Goal: Ask a question: Seek information or help from site administrators or community

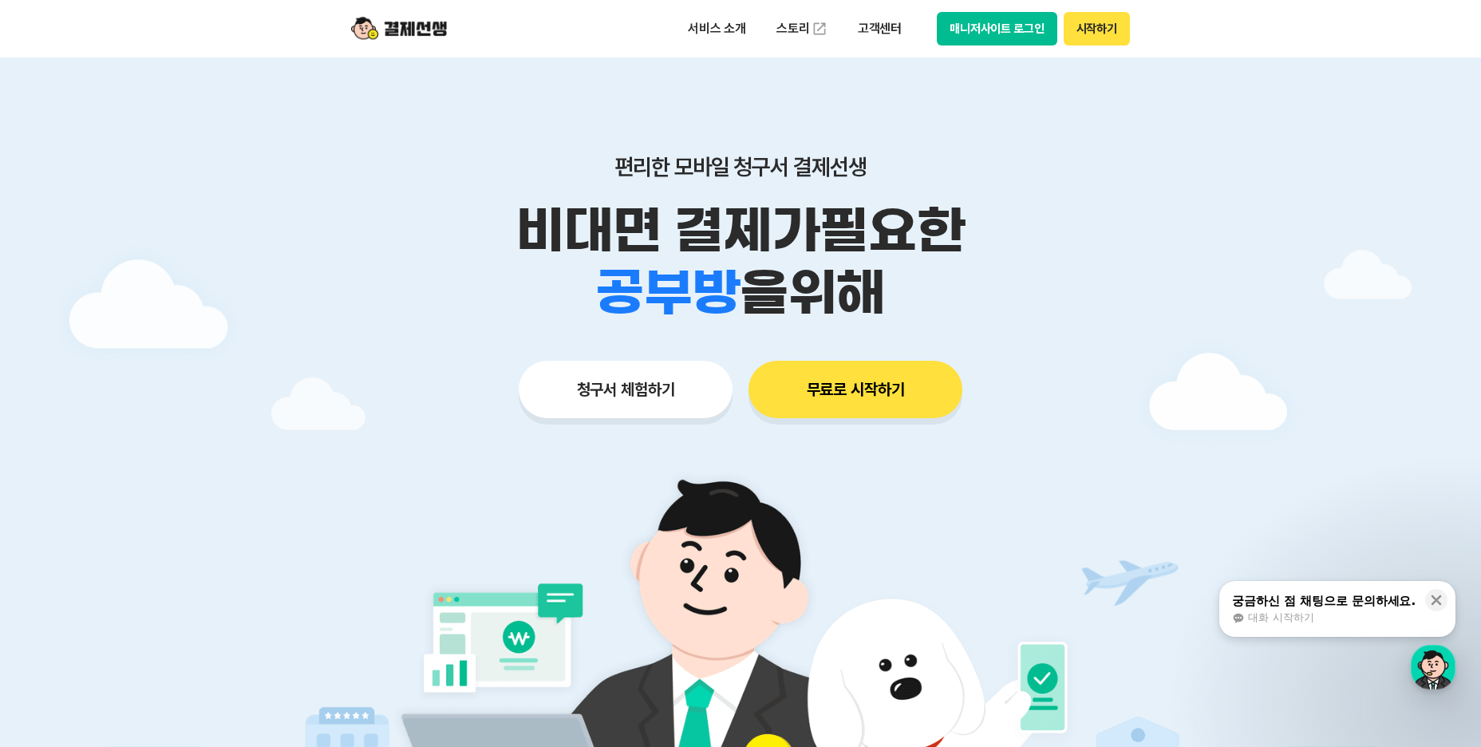
click at [1101, 26] on button "시작하기" at bounding box center [1097, 29] width 66 height 34
click at [886, 30] on p "고객센터" at bounding box center [880, 28] width 66 height 29
click at [1338, 612] on div "대화 시작하기" at bounding box center [1324, 618] width 184 height 14
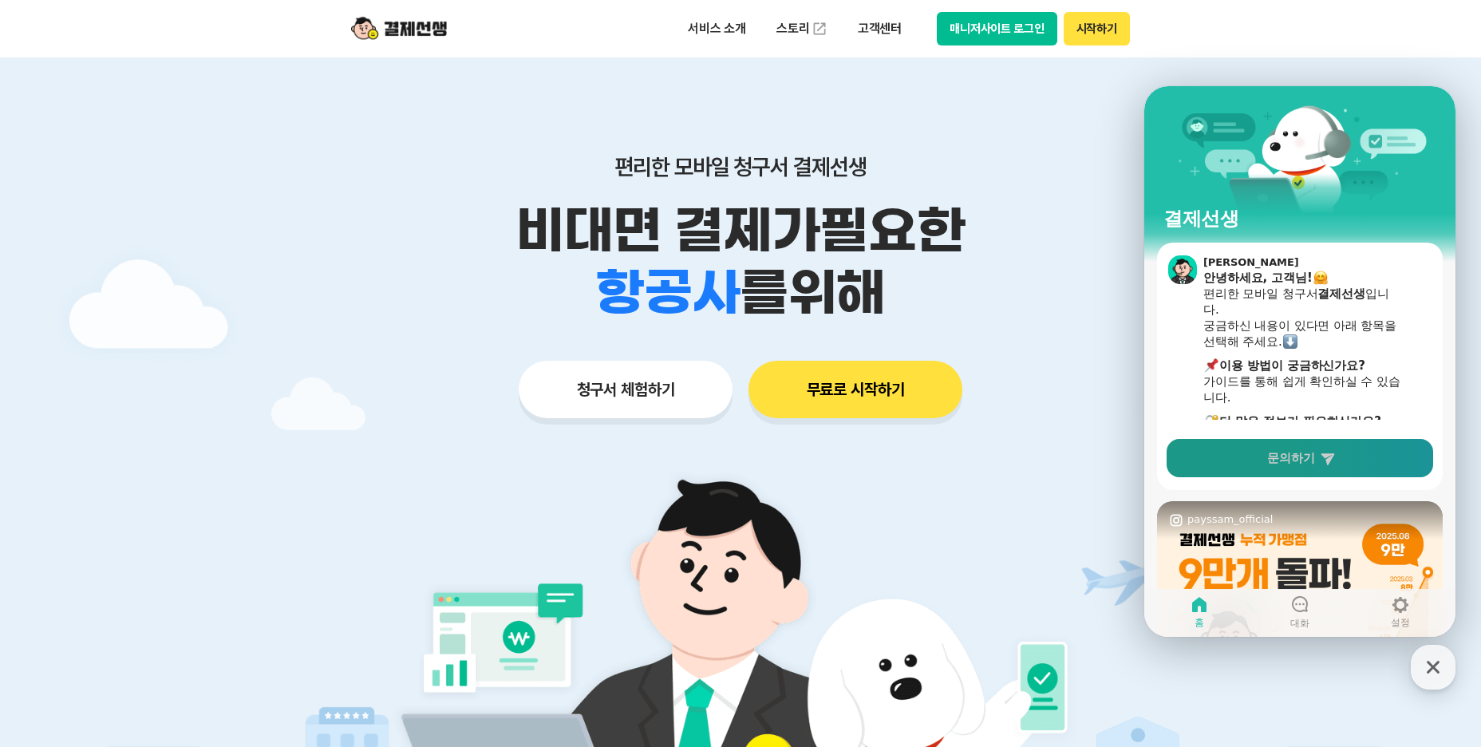
click at [1267, 466] on span "문의하기" at bounding box center [1291, 458] width 48 height 16
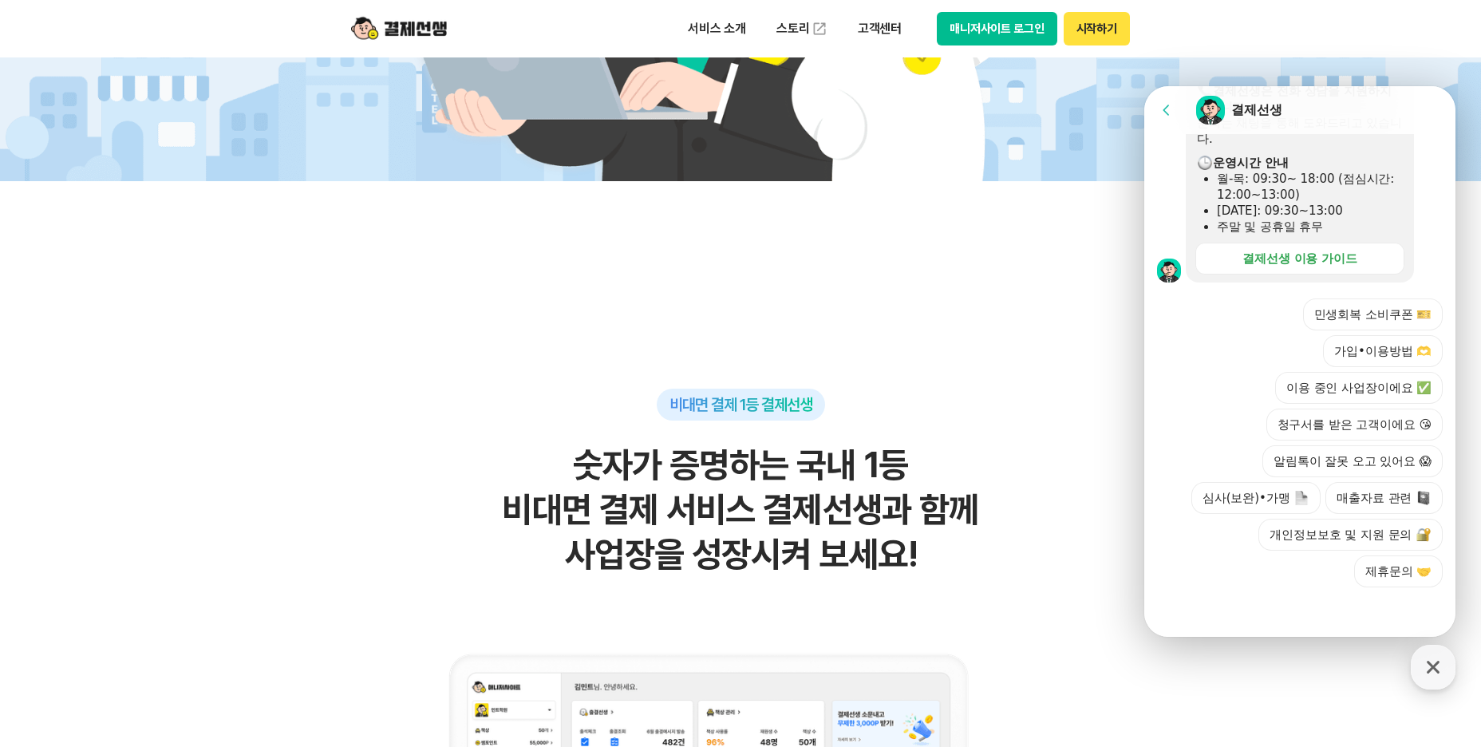
scroll to position [504, 0]
click at [1377, 335] on button "가입•이용방법 🫶" at bounding box center [1383, 351] width 120 height 32
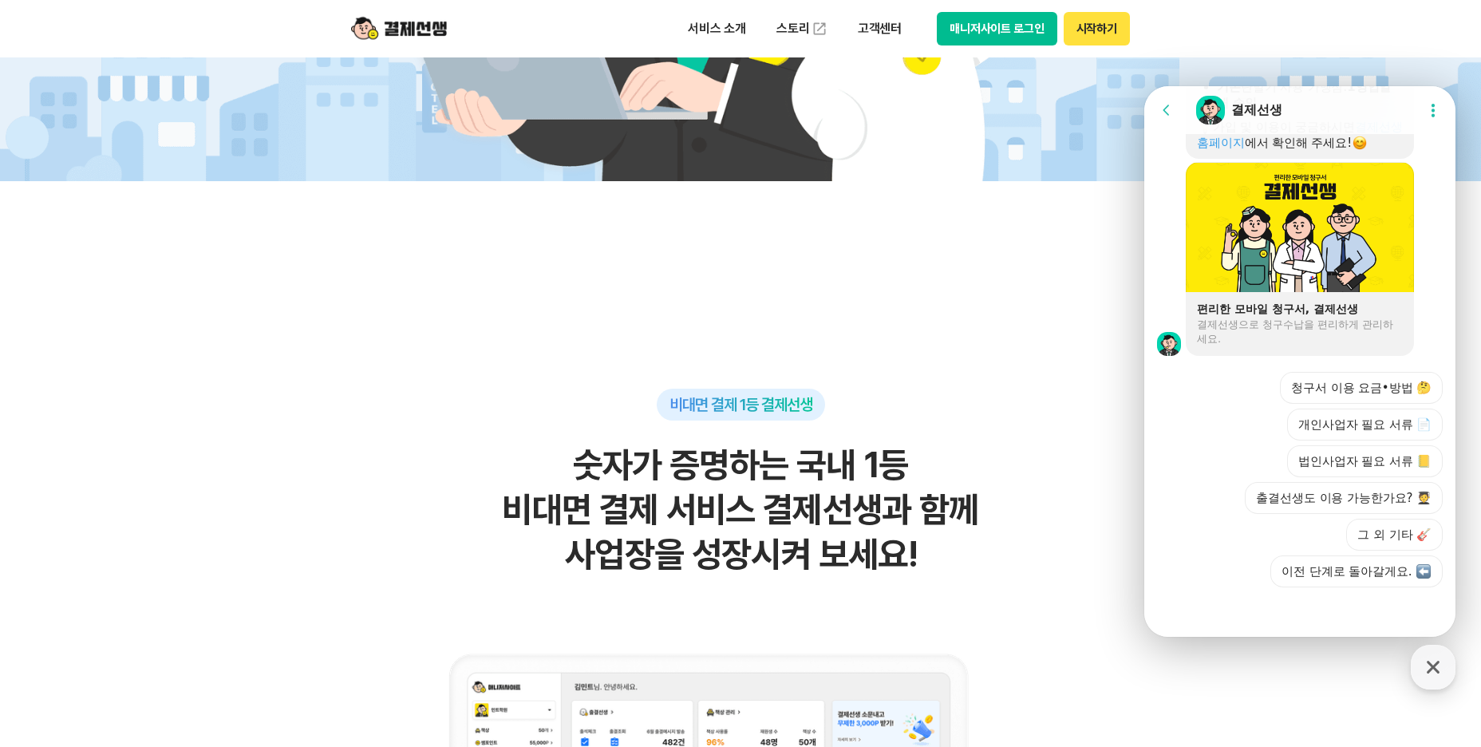
scroll to position [1654, 0]
click at [1357, 528] on button "그 외 기타 🎸" at bounding box center [1394, 535] width 97 height 32
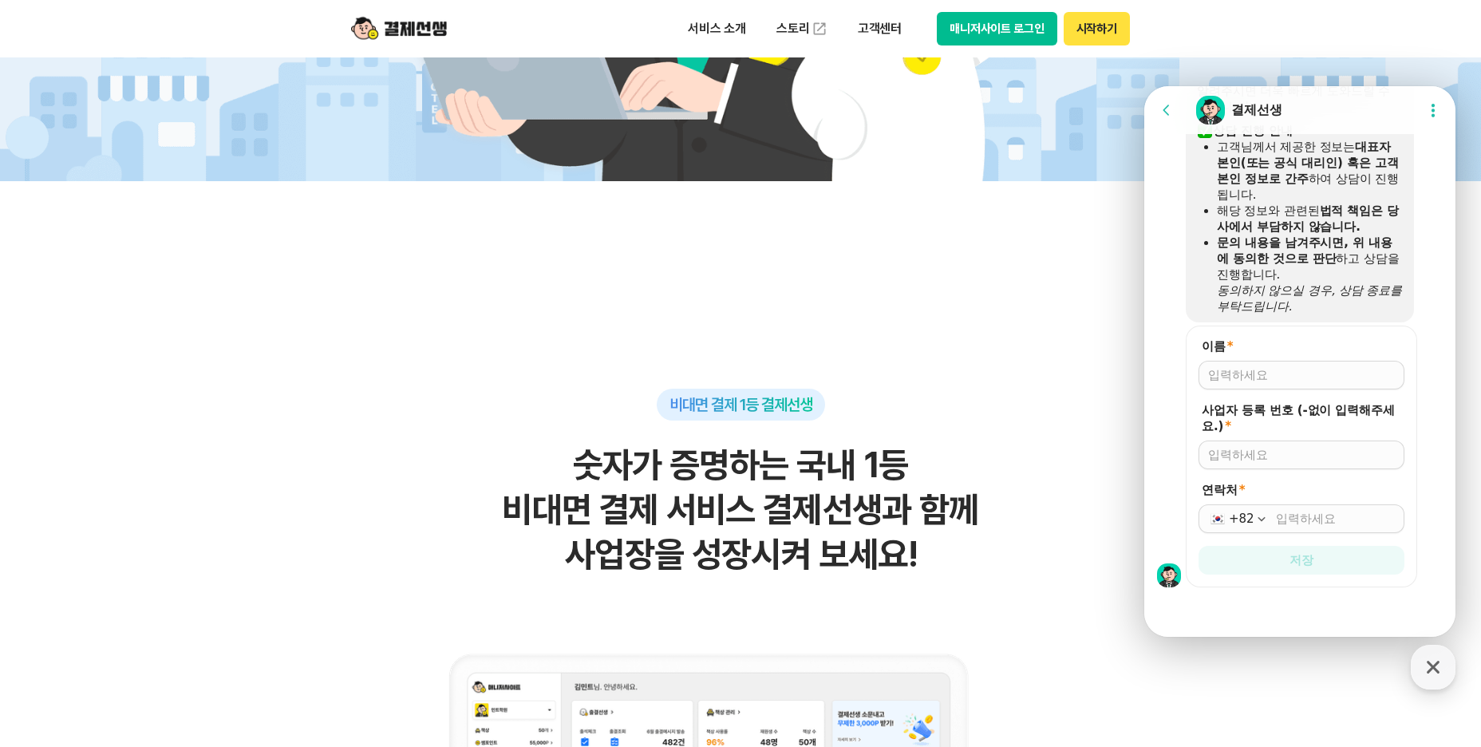
scroll to position [2173, 0]
click at [1223, 367] on input "이름 *" at bounding box center [1301, 375] width 187 height 16
type input "[PERSON_NAME]"
click at [1242, 451] on input "사업자 등록 번호 (-없이 입력해주세요.) *" at bounding box center [1301, 455] width 187 height 16
click at [1294, 513] on input "연락처 *" at bounding box center [1335, 519] width 119 height 16
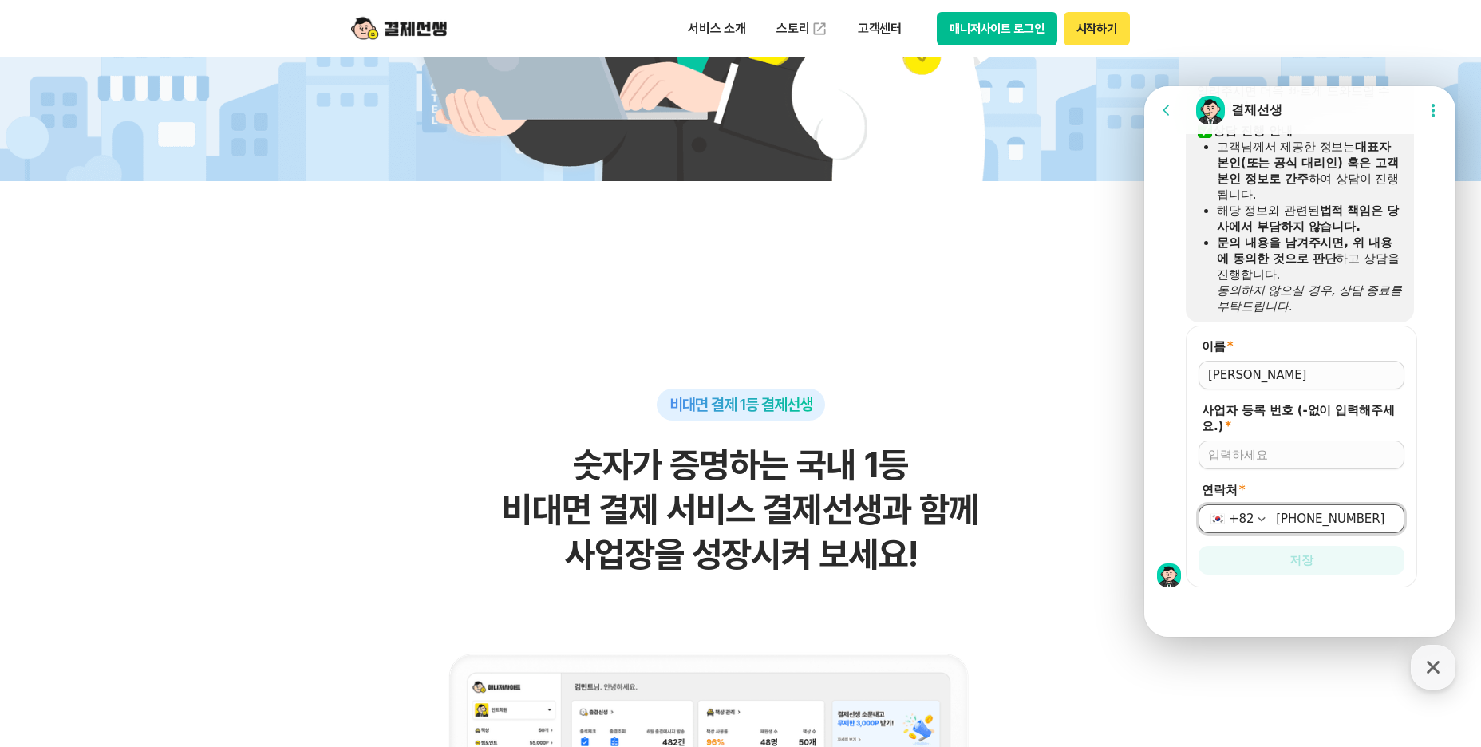
type input "[PHONE_NUMBER]"
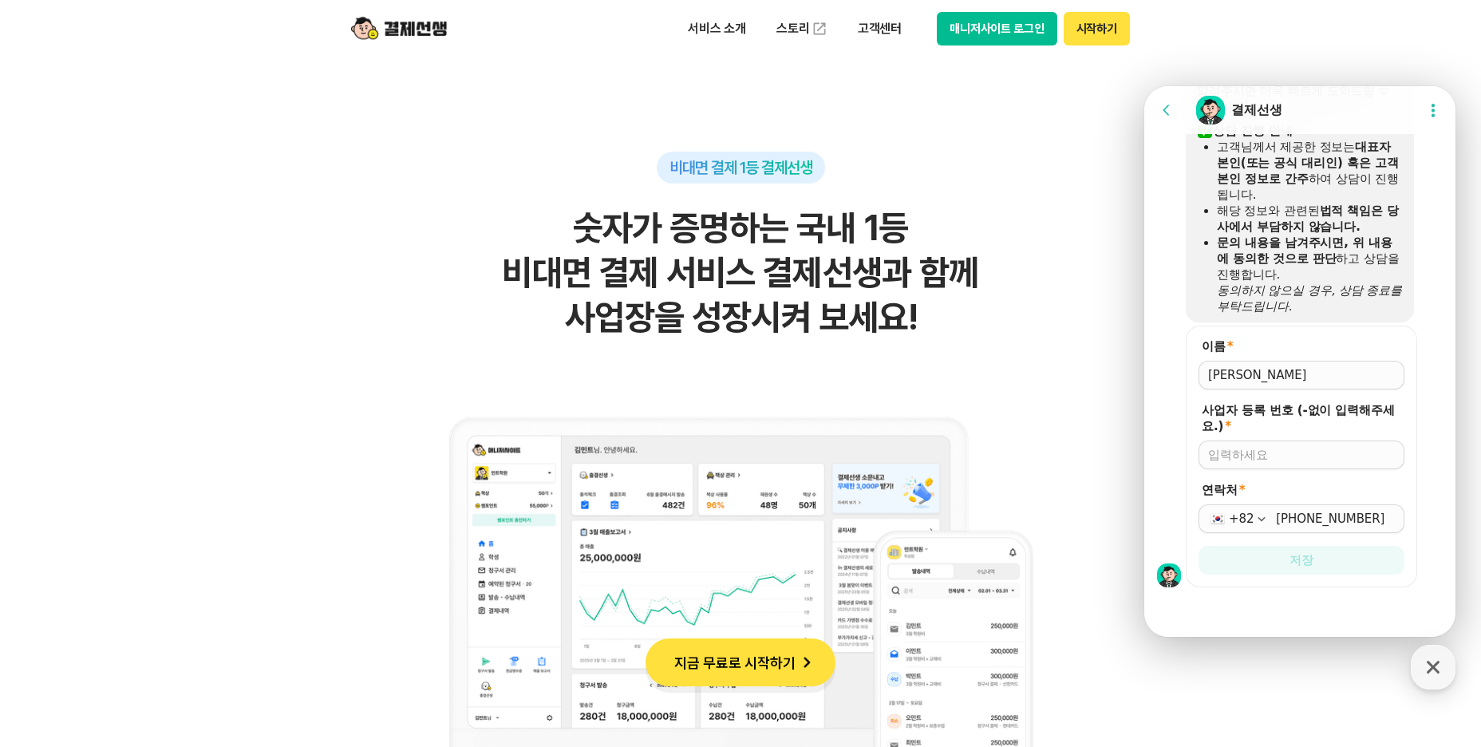
scroll to position [958, 0]
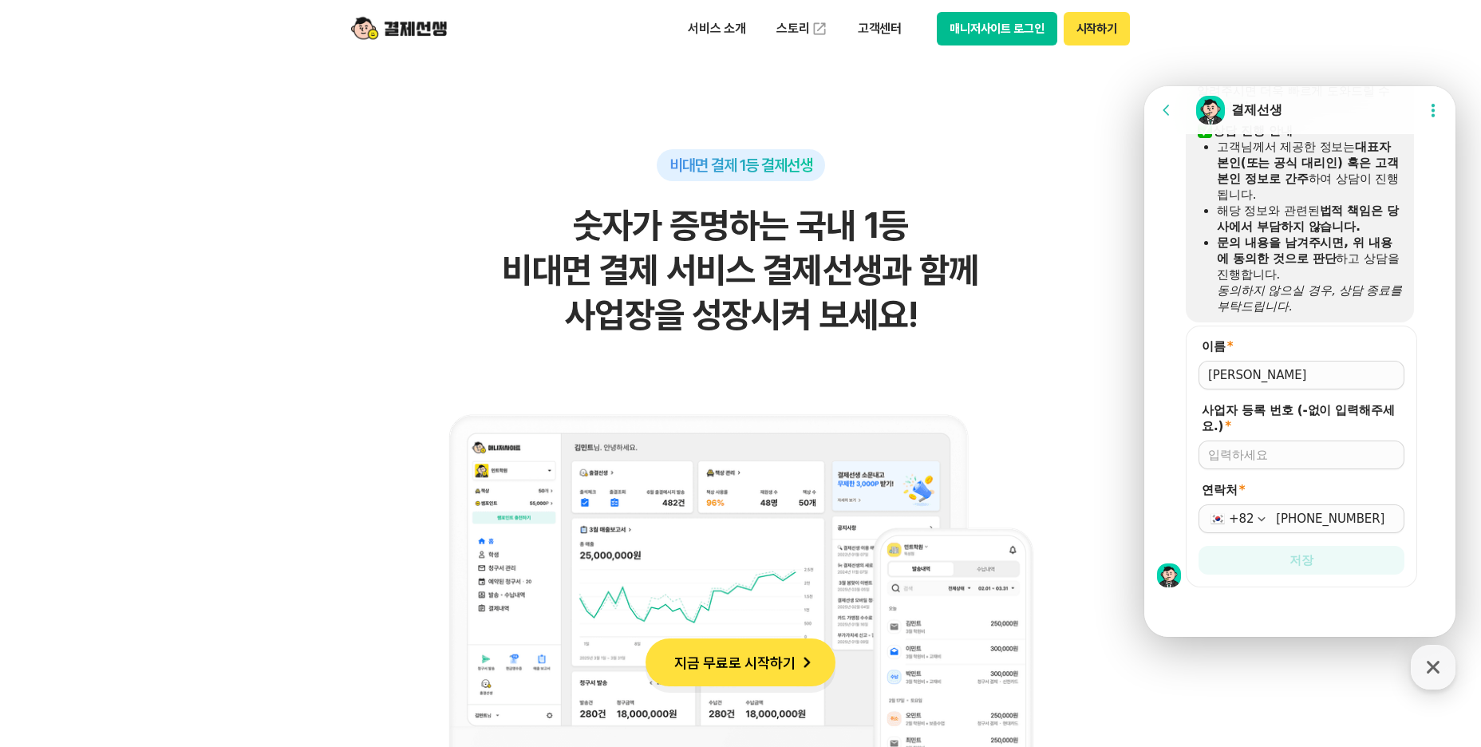
click at [1438, 666] on icon "button" at bounding box center [1433, 667] width 29 height 29
